Goal: Task Accomplishment & Management: Manage account settings

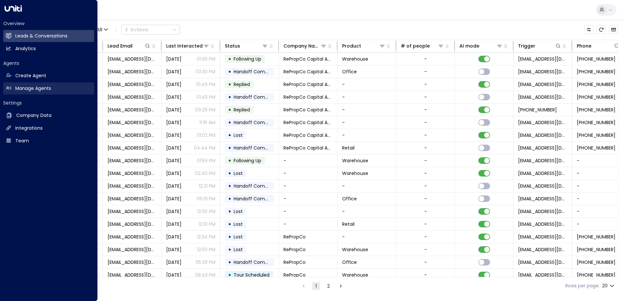
click at [35, 92] on h2 "Manage Agents" at bounding box center [33, 88] width 36 height 7
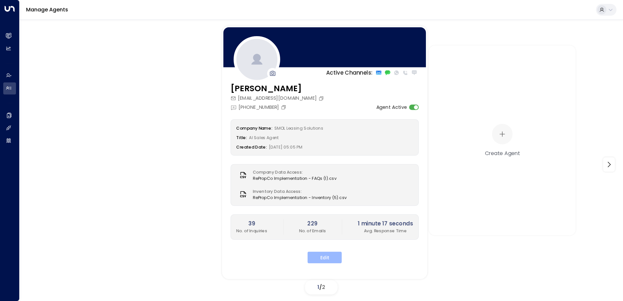
click at [332, 242] on button "Edit" at bounding box center [325, 258] width 34 height 12
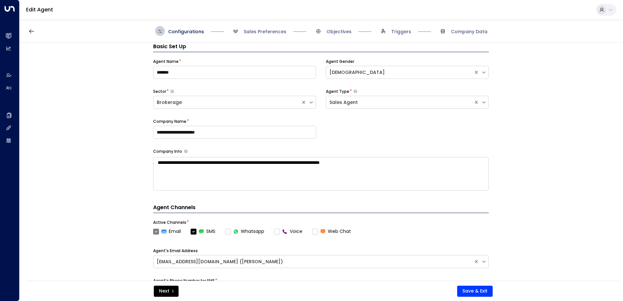
scroll to position [61, 0]
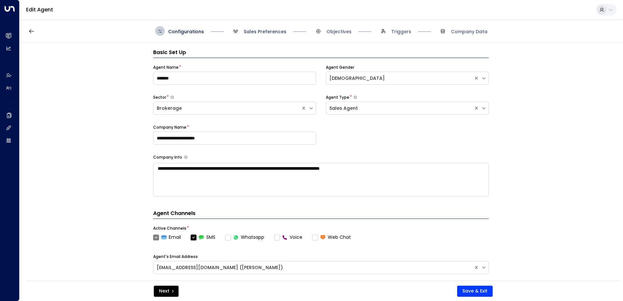
click at [251, 31] on span "Sales Preferences" at bounding box center [265, 31] width 43 height 7
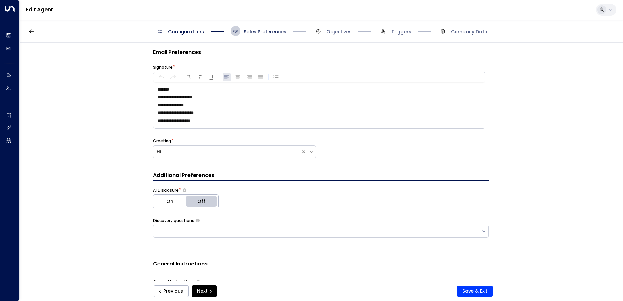
scroll to position [10, 0]
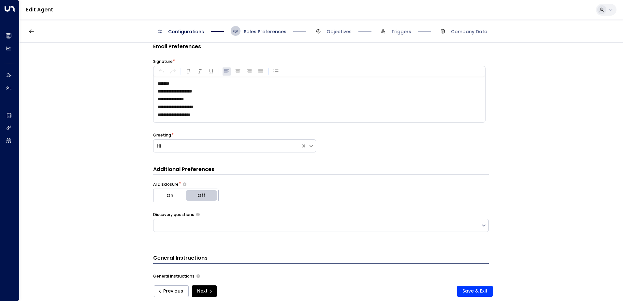
click at [251, 31] on span "Sales Preferences" at bounding box center [265, 31] width 43 height 7
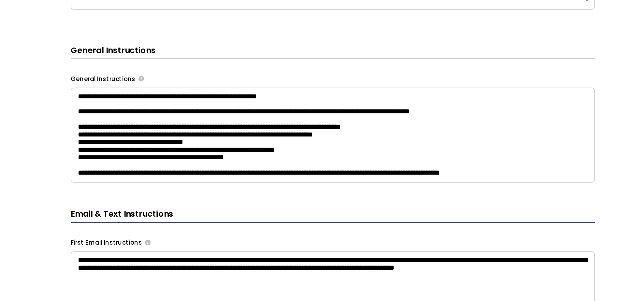
scroll to position [179, 0]
click at [241, 133] on textarea at bounding box center [321, 143] width 336 height 61
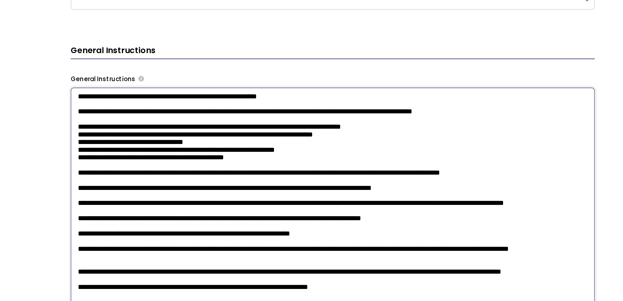
type textarea "**********"
click at [268, 108] on div "General Instructions" at bounding box center [321, 107] width 336 height 6
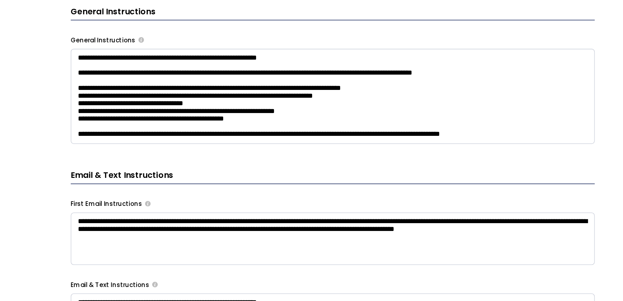
click at [280, 130] on textarea at bounding box center [321, 118] width 336 height 61
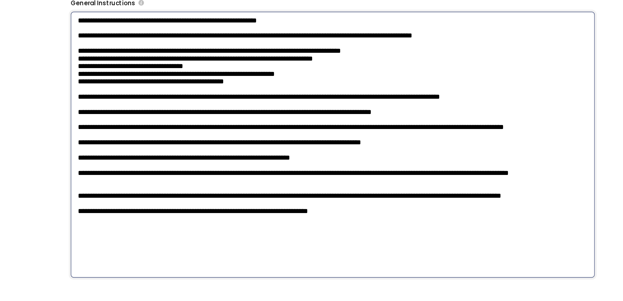
scroll to position [2, 0]
click at [268, 106] on textarea at bounding box center [321, 149] width 336 height 170
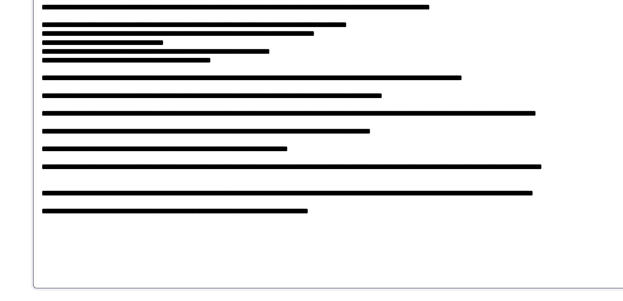
scroll to position [293, 0]
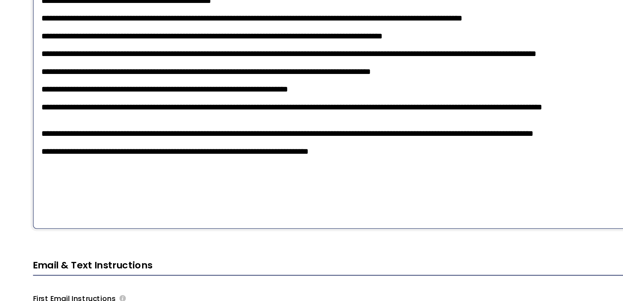
click at [260, 161] on textarea at bounding box center [321, 83] width 336 height 170
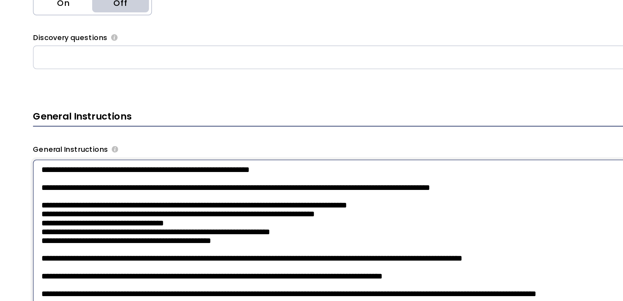
scroll to position [161, 0]
click at [240, 146] on textarea at bounding box center [321, 216] width 336 height 170
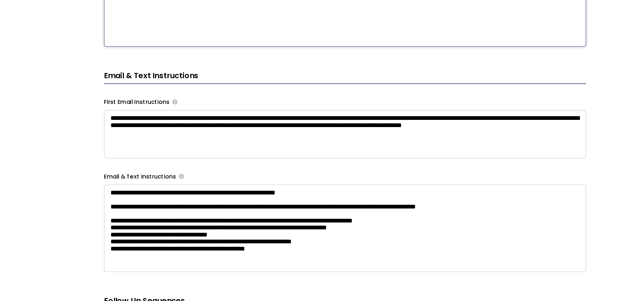
scroll to position [370, 0]
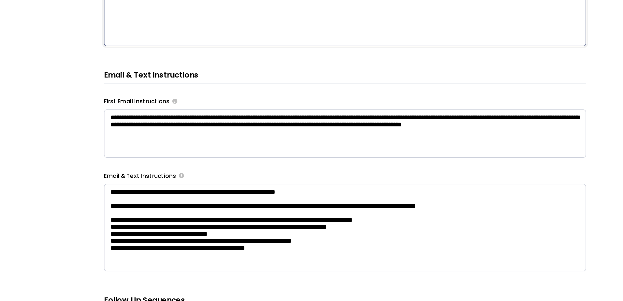
click at [258, 154] on textarea "**********" at bounding box center [321, 153] width 336 height 34
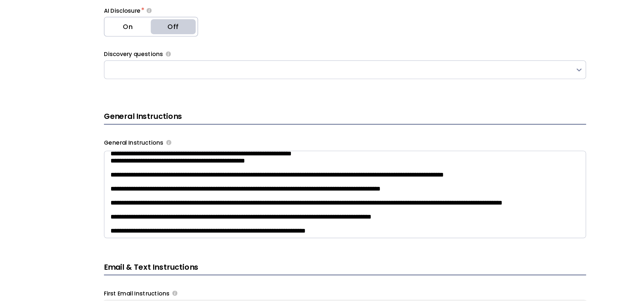
scroll to position [123, 0]
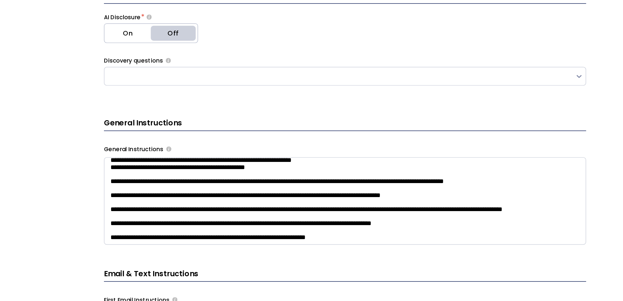
click at [191, 182] on textarea at bounding box center [321, 199] width 336 height 61
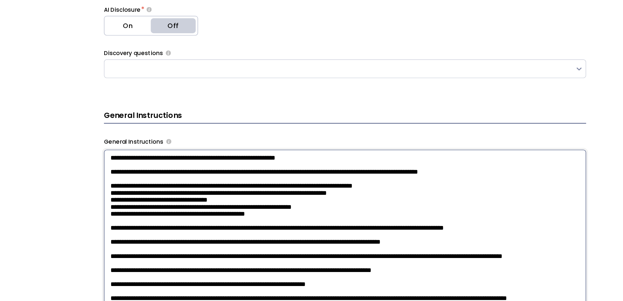
scroll to position [128, 0]
click at [169, 192] on textarea at bounding box center [321, 248] width 336 height 170
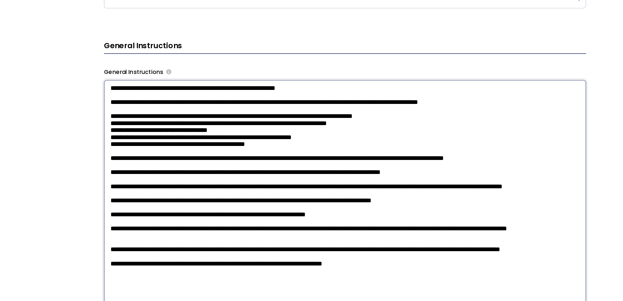
scroll to position [200, 0]
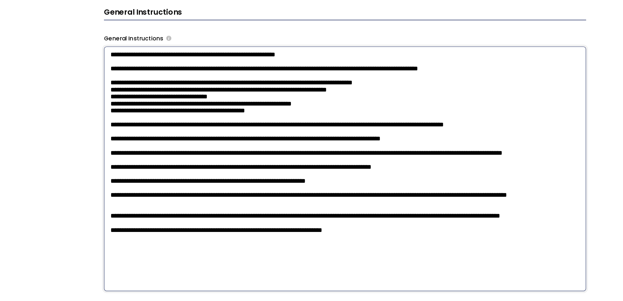
click at [222, 191] on textarea at bounding box center [321, 177] width 336 height 170
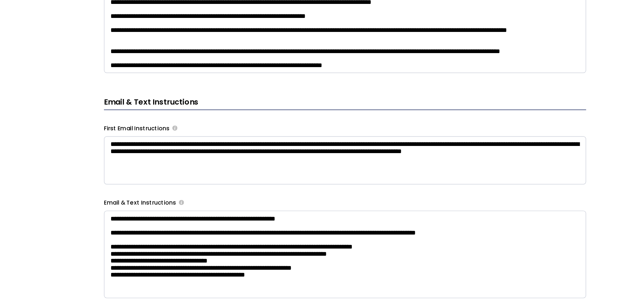
scroll to position [41, 0]
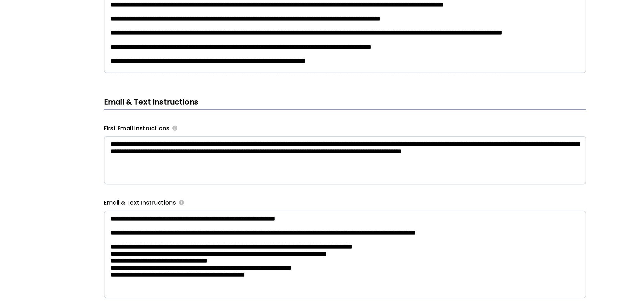
click at [269, 110] on textarea at bounding box center [321, 79] width 336 height 61
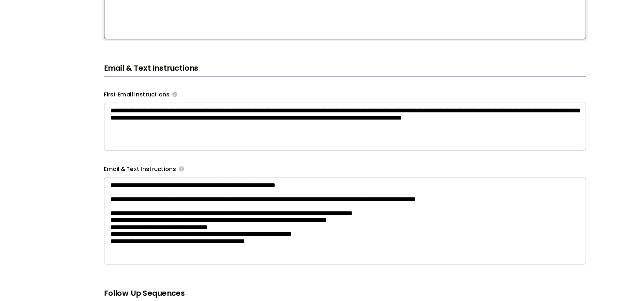
scroll to position [376, 0]
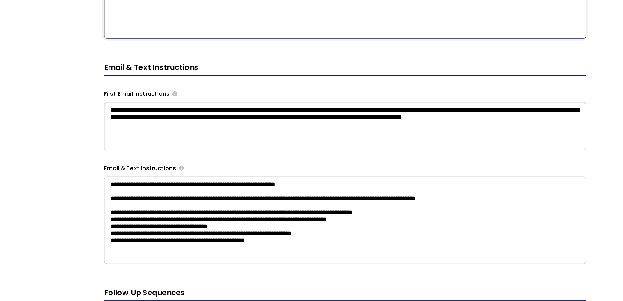
click at [257, 150] on textarea "**********" at bounding box center [321, 147] width 336 height 34
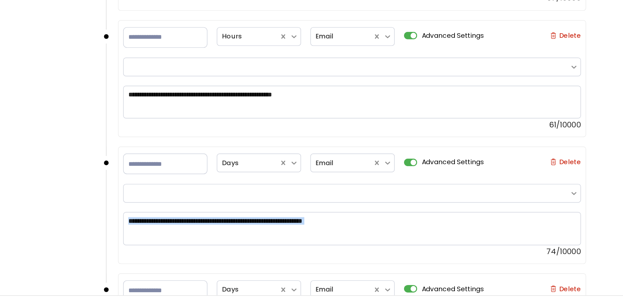
scroll to position [681, 0]
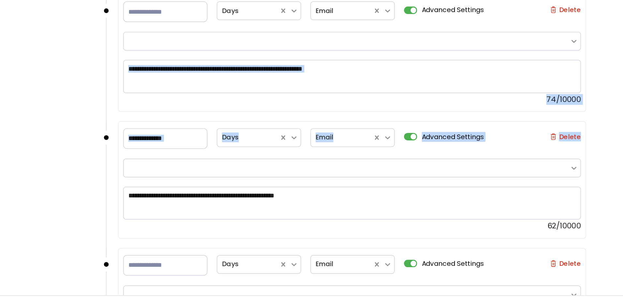
drag, startPoint x: 103, startPoint y: 205, endPoint x: 141, endPoint y: 271, distance: 76.6
click at [141, 242] on div "**********" at bounding box center [321, 164] width 603 height 242
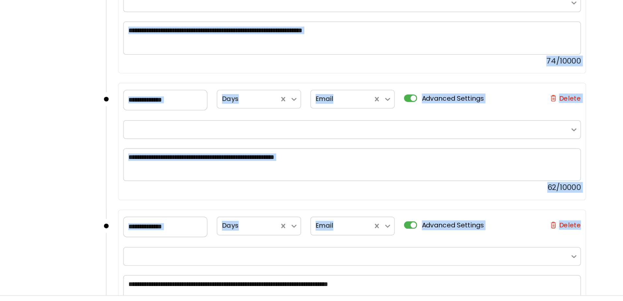
click at [122, 194] on div "**********" at bounding box center [321, 164] width 603 height 242
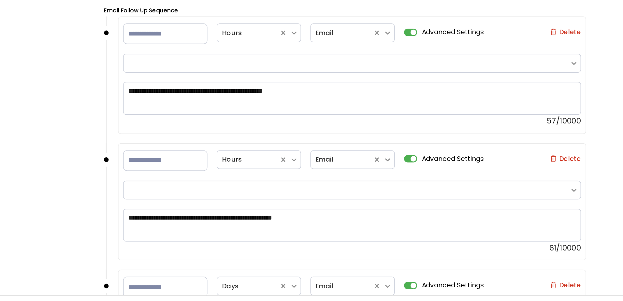
scroll to position [463, 0]
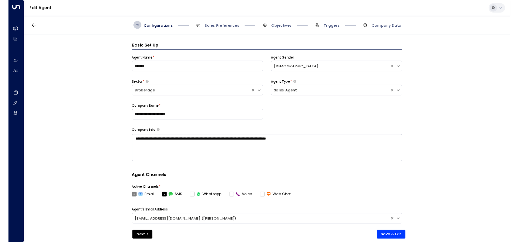
scroll to position [10, 0]
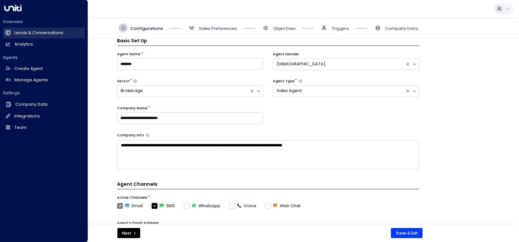
click at [37, 30] on link "Leads & Conversations Leads & Conversations" at bounding box center [44, 33] width 82 height 11
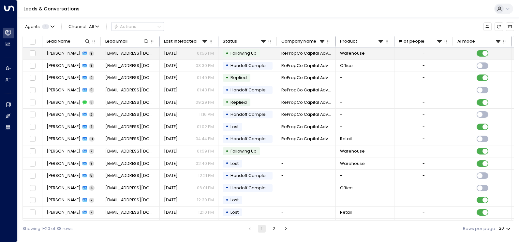
click at [59, 52] on span "[PERSON_NAME]" at bounding box center [64, 54] width 34 height 6
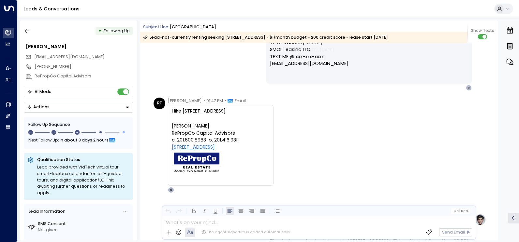
scroll to position [766, 0]
click at [23, 30] on button "button" at bounding box center [27, 31] width 12 height 12
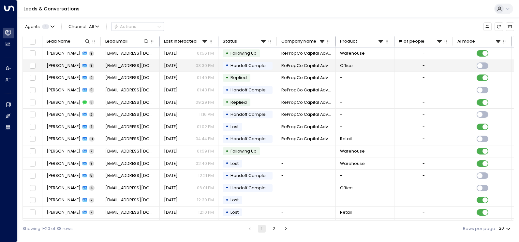
click at [56, 64] on span "[PERSON_NAME]" at bounding box center [64, 66] width 34 height 6
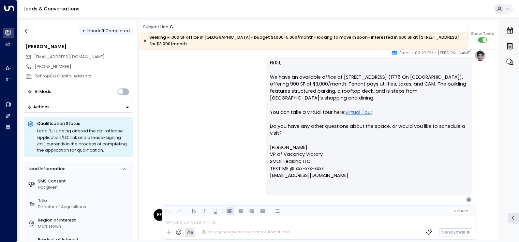
scroll to position [578, 0]
